Goal: Check status: Check status

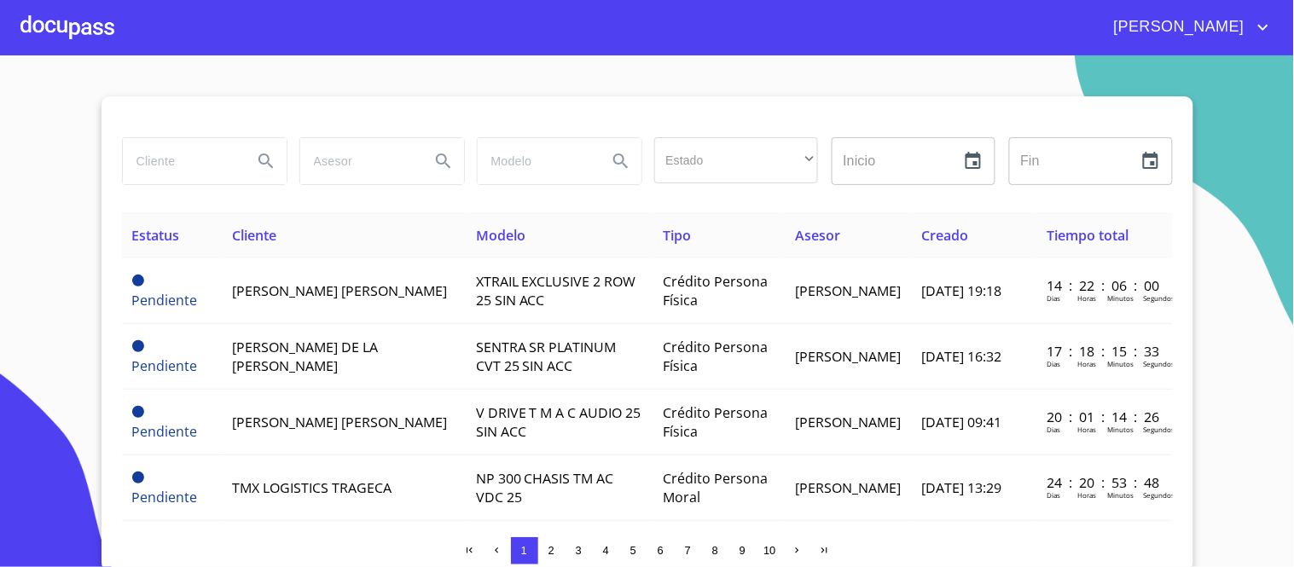
click at [81, 24] on div at bounding box center [67, 27] width 94 height 55
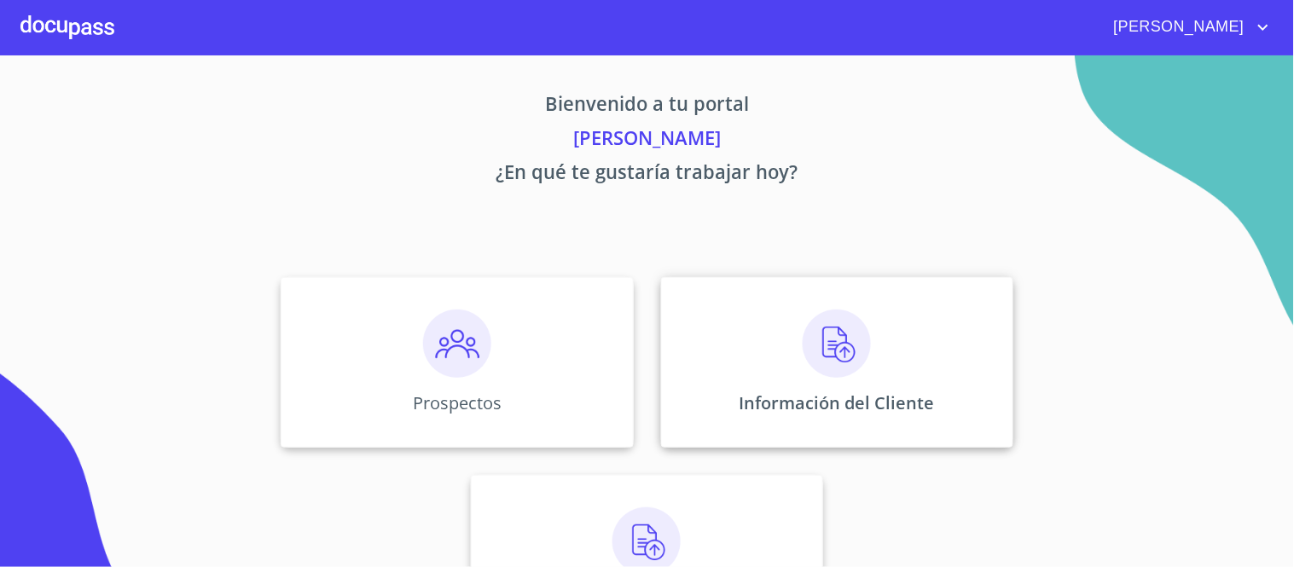
click at [839, 348] on img at bounding box center [837, 344] width 68 height 68
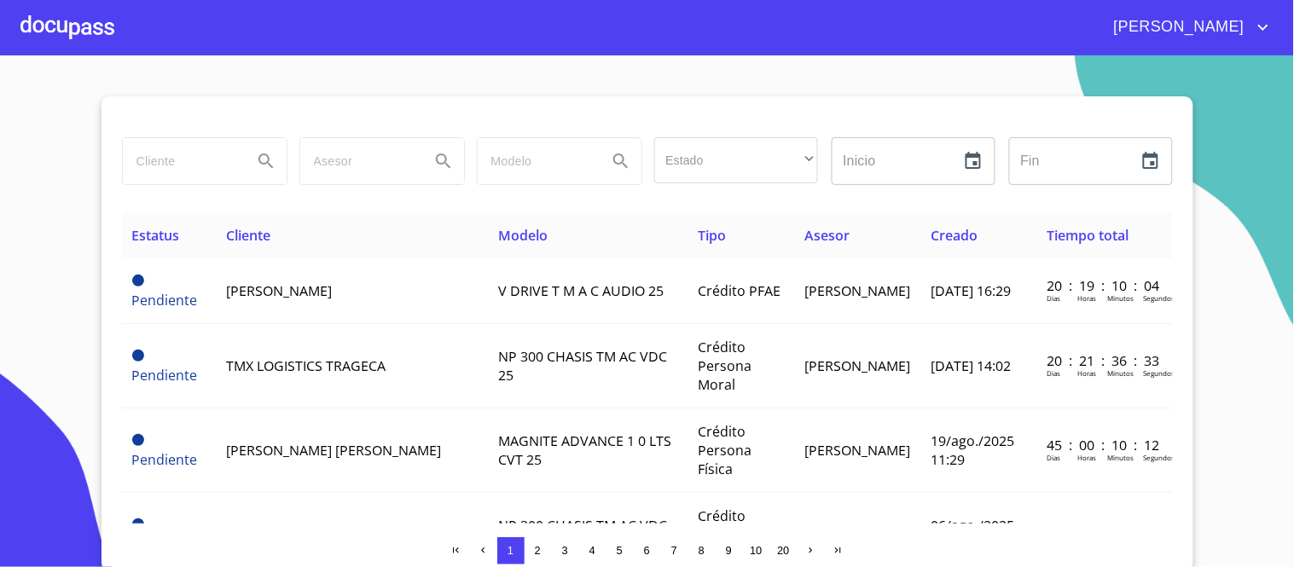
click at [148, 157] on input "search" at bounding box center [181, 161] width 116 height 46
type input "[PERSON_NAME] [PERSON_NAME]"
click at [258, 157] on icon "Search" at bounding box center [265, 161] width 15 height 15
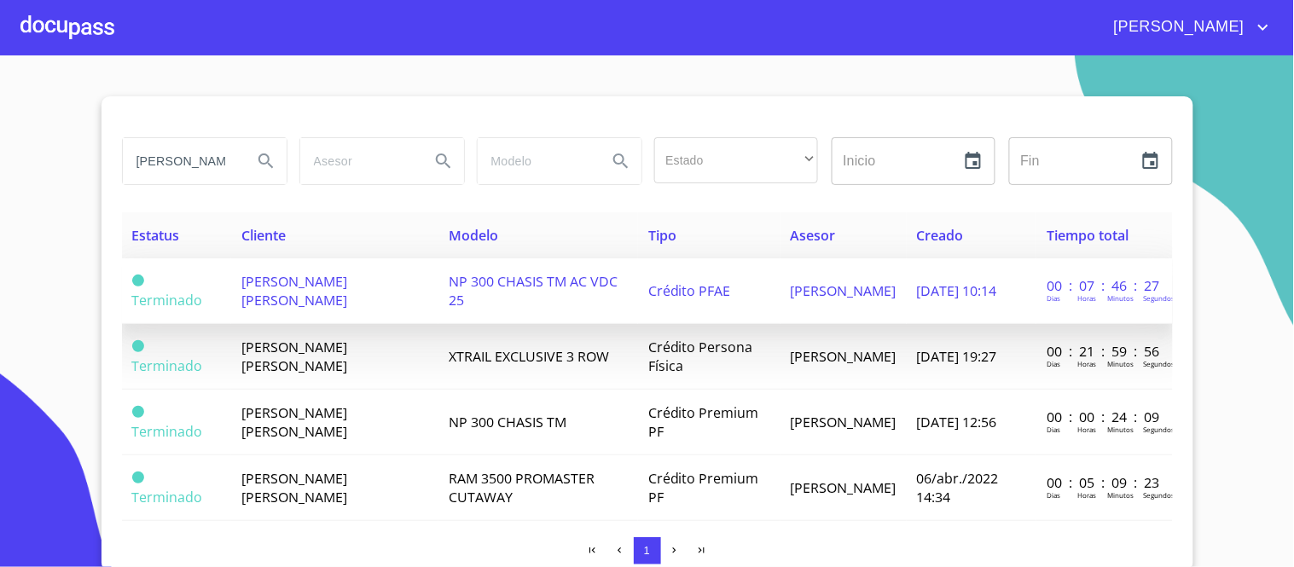
click at [512, 284] on span "NP 300 CHASIS TM AC VDC 25" at bounding box center [533, 291] width 169 height 38
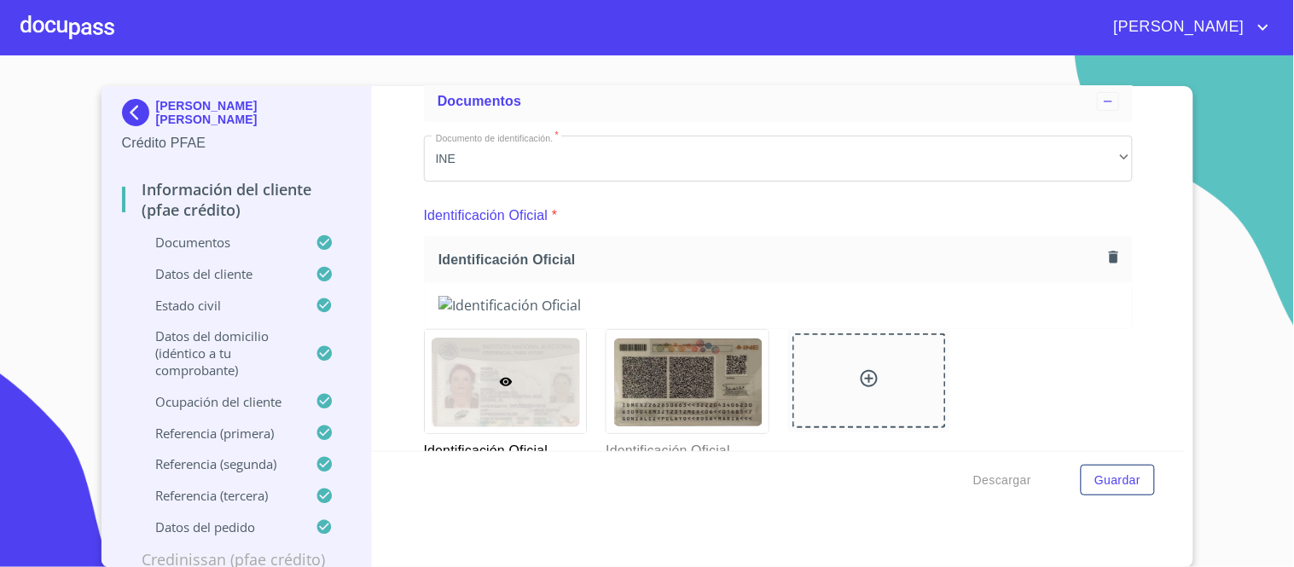
scroll to position [189, 0]
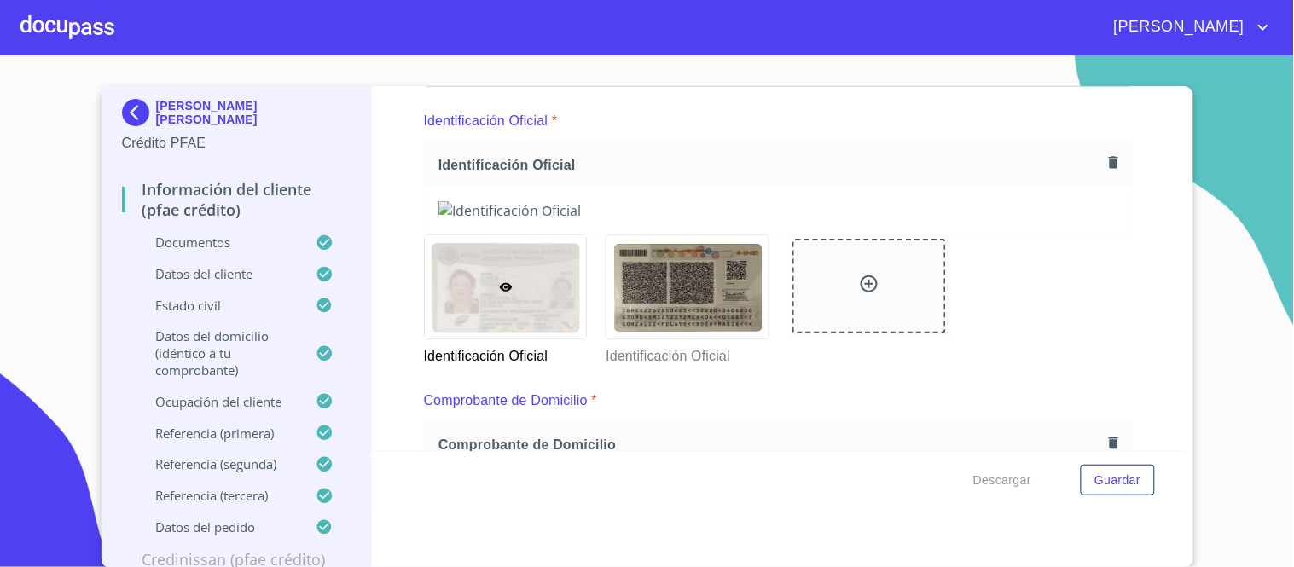
click at [791, 220] on img at bounding box center [778, 210] width 680 height 19
click at [738, 220] on img at bounding box center [778, 210] width 680 height 19
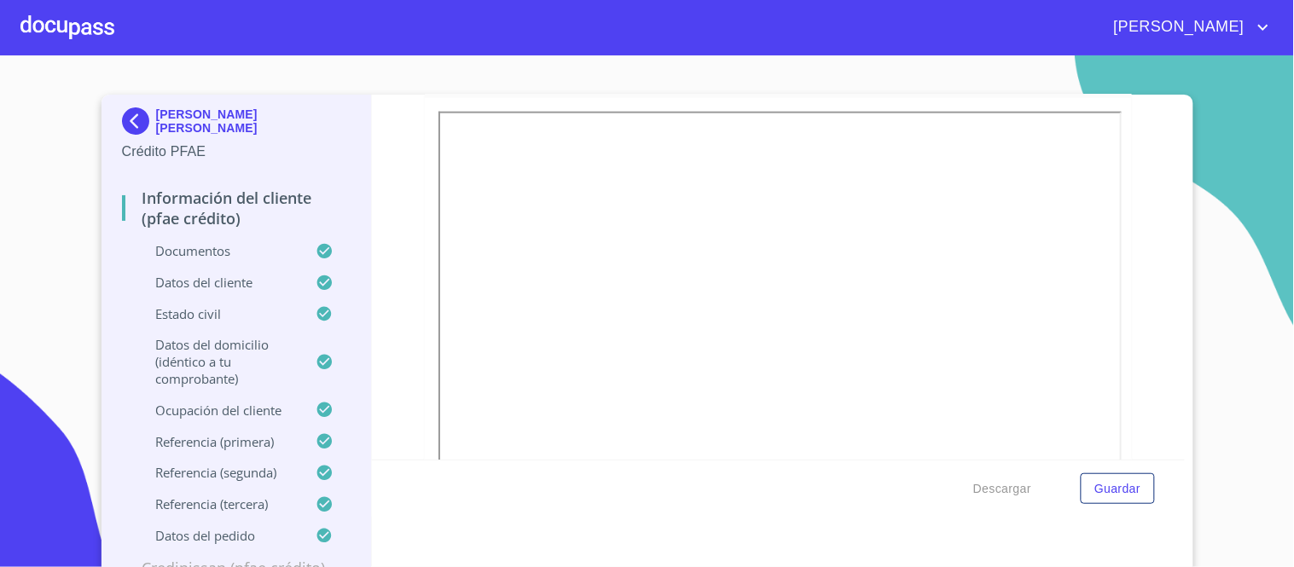
scroll to position [0, 0]
